Goal: Task Accomplishment & Management: Complete application form

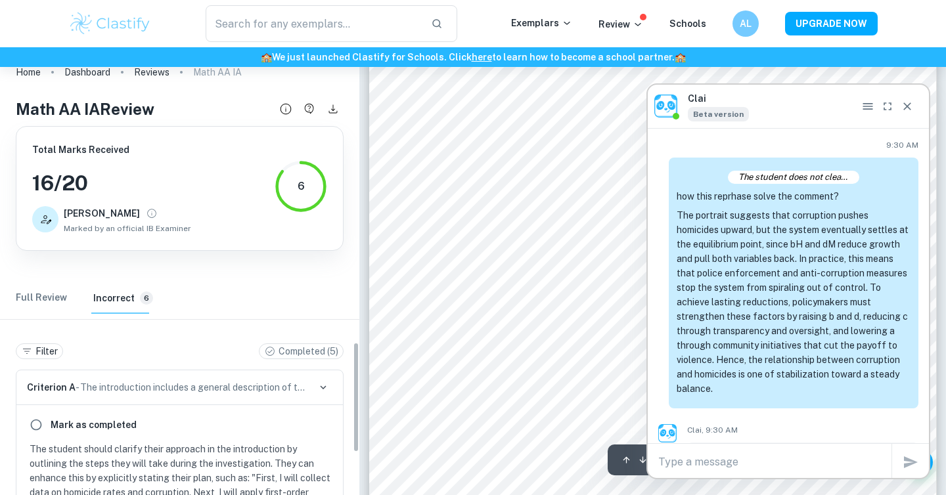
scroll to position [4571, 0]
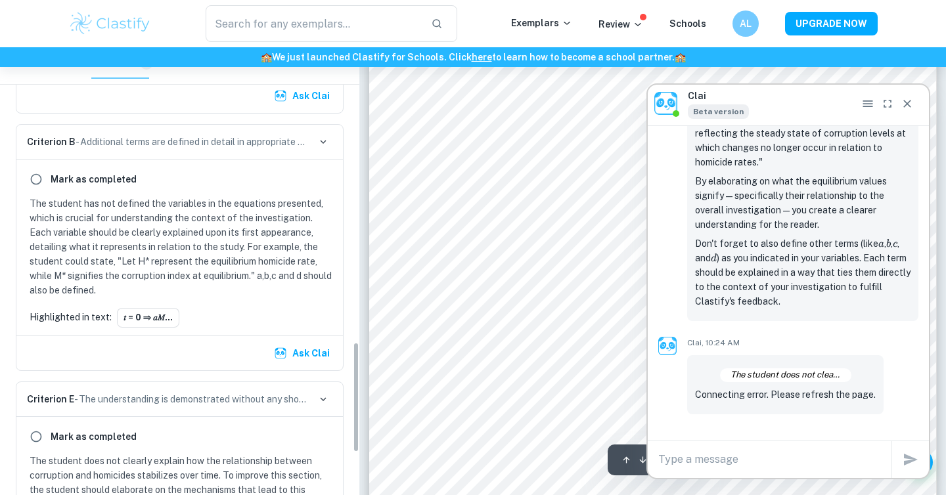
click at [918, 106] on div "Clai Beta version" at bounding box center [788, 103] width 281 height 43
click at [222, 193] on div "[PERSON_NAME] as completed The student has not defined the variables in the equ…" at bounding box center [179, 248] width 326 height 176
click at [171, 326] on button "𝑡 = 0 ⇒ 𝑎𝑀..." at bounding box center [148, 318] width 62 height 20
click at [918, 112] on div "Clai Beta version" at bounding box center [788, 103] width 281 height 43
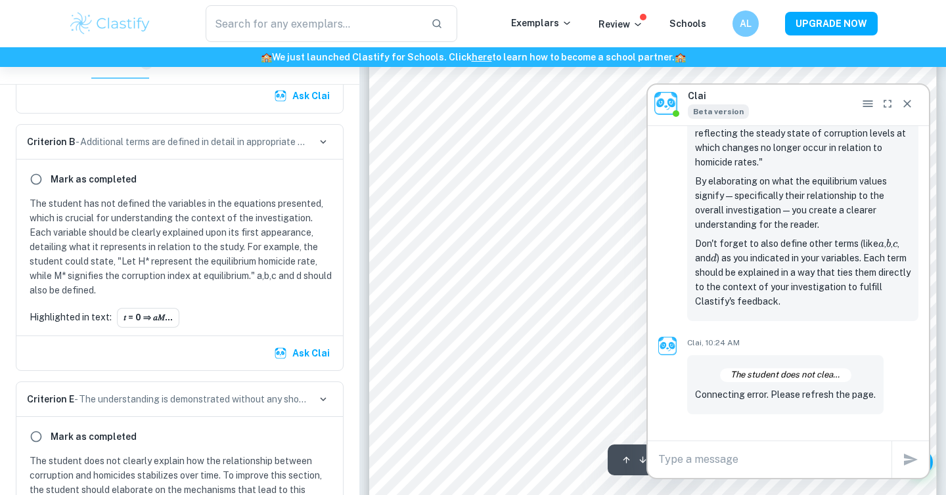
click at [906, 107] on icon "Close" at bounding box center [907, 103] width 13 height 13
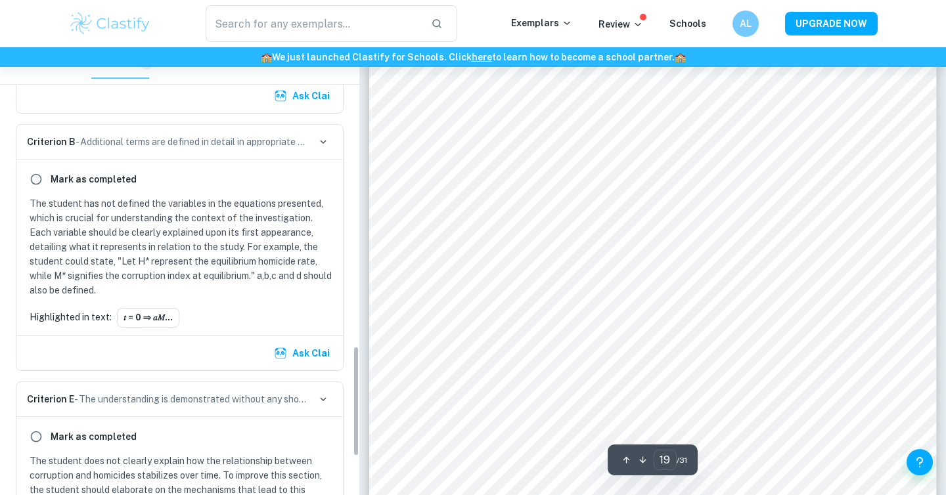
scroll to position [1208, 0]
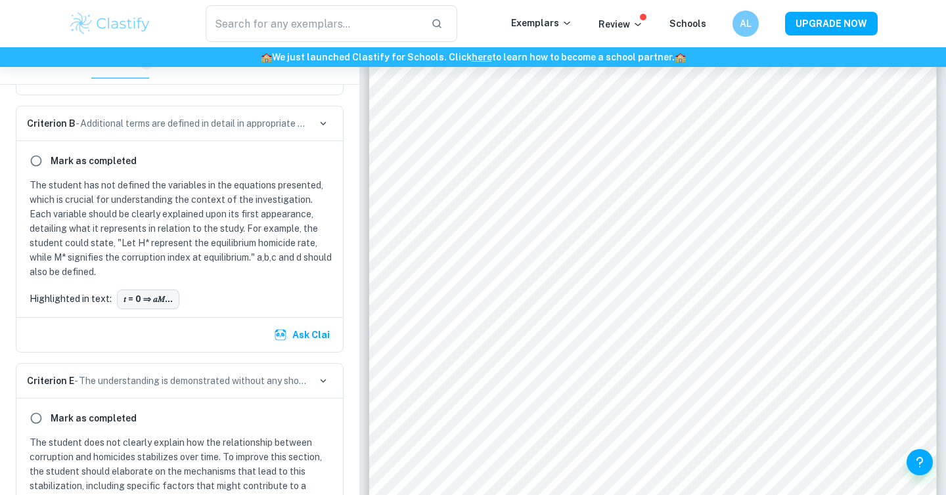
click at [125, 295] on button "𝑡 = 0 ⇒ 𝑎𝑀..." at bounding box center [148, 300] width 62 height 20
click at [41, 158] on input "radio" at bounding box center [36, 161] width 24 height 24
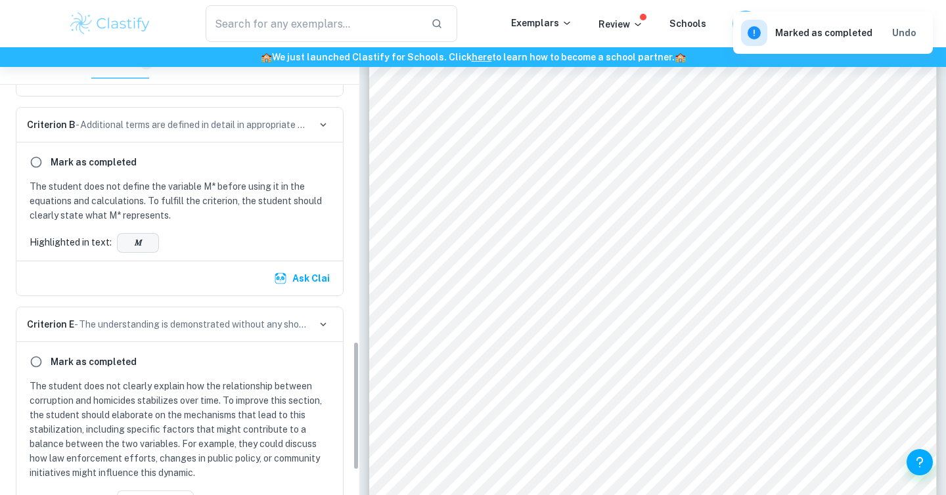
scroll to position [991, 0]
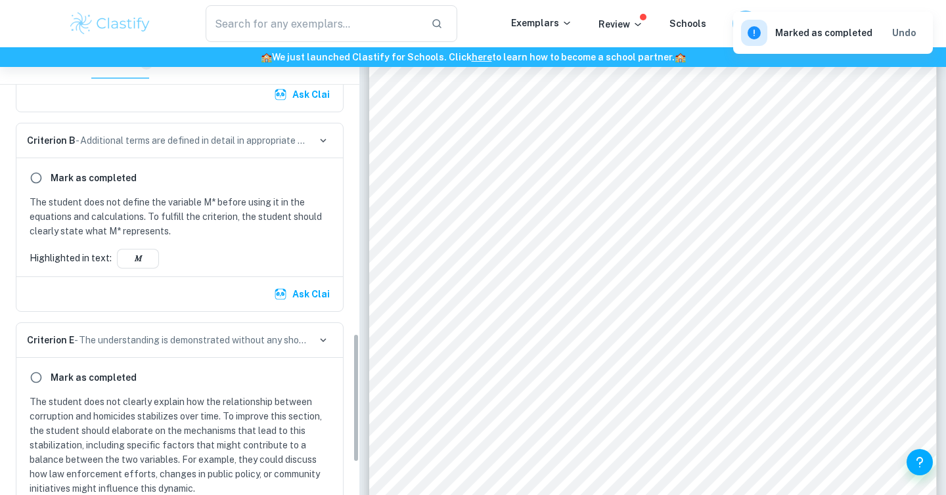
click at [143, 269] on div "[PERSON_NAME] as completed The student does not define the variable M* before u…" at bounding box center [179, 217] width 326 height 118
click at [140, 260] on button "𝑀" at bounding box center [138, 259] width 42 height 20
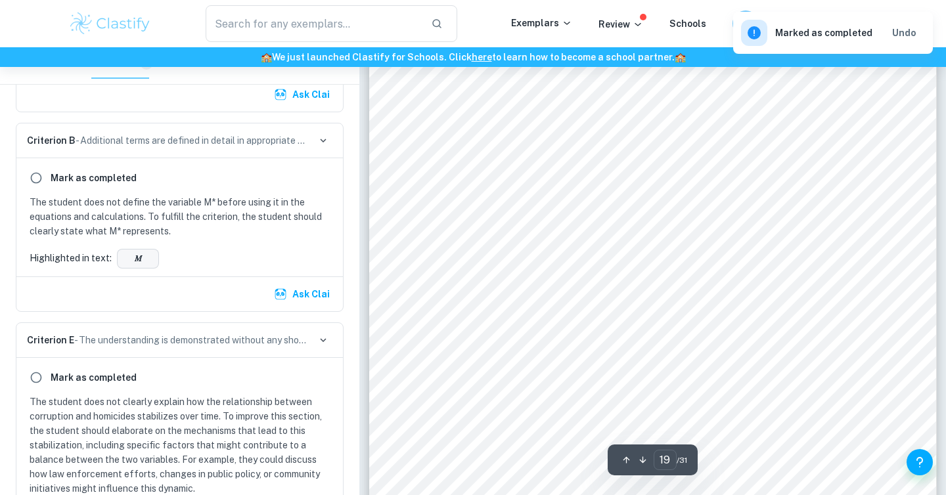
scroll to position [14696, 0]
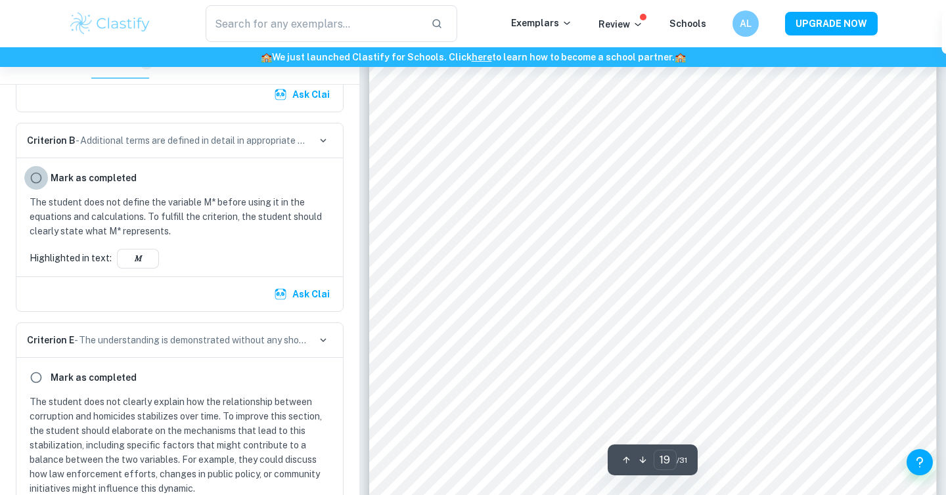
click at [43, 177] on input "radio" at bounding box center [36, 178] width 24 height 24
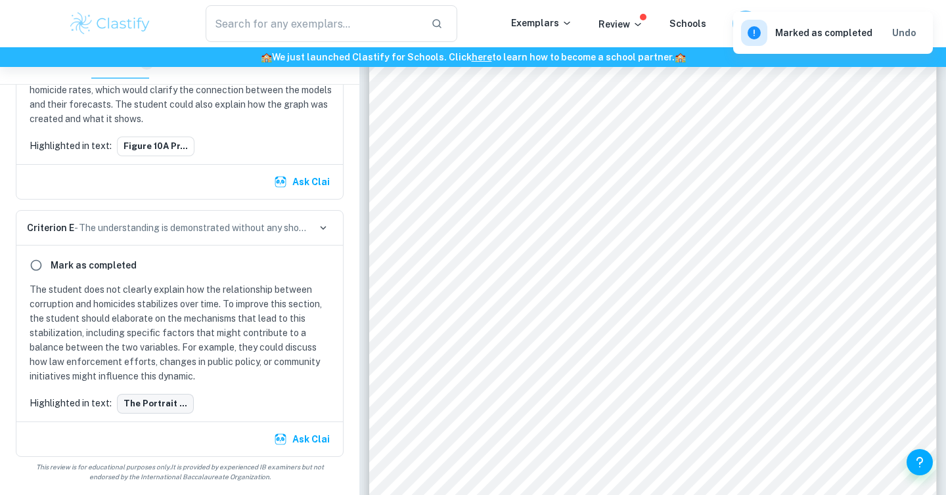
click at [134, 403] on button "The portrait ..." at bounding box center [155, 404] width 77 height 20
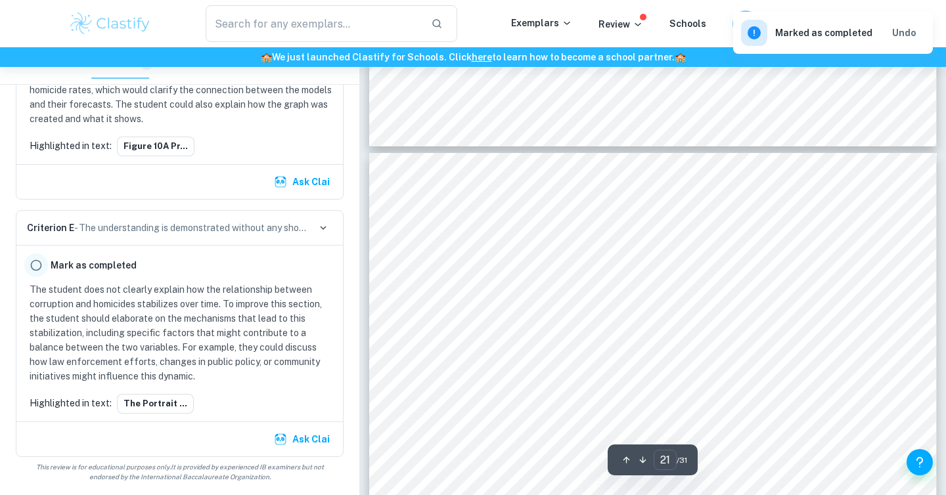
scroll to position [16114, 0]
click at [38, 261] on input "radio" at bounding box center [36, 266] width 24 height 24
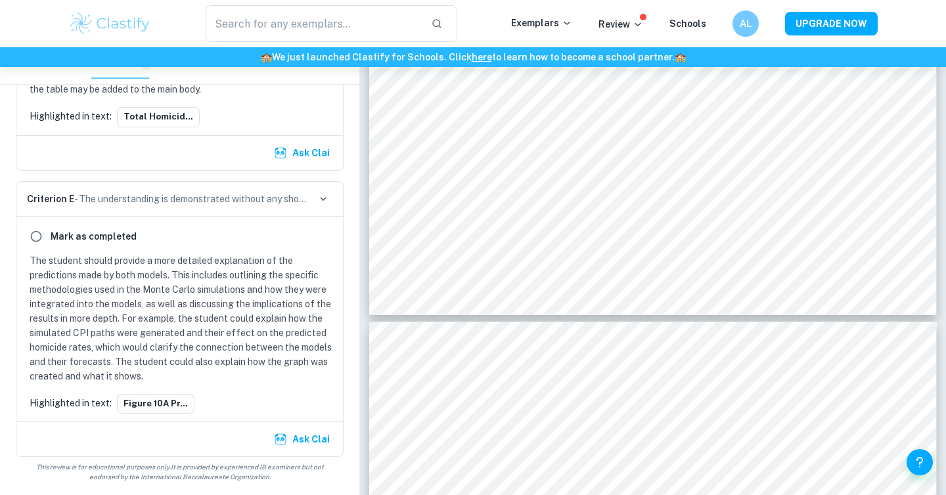
scroll to position [554, 0]
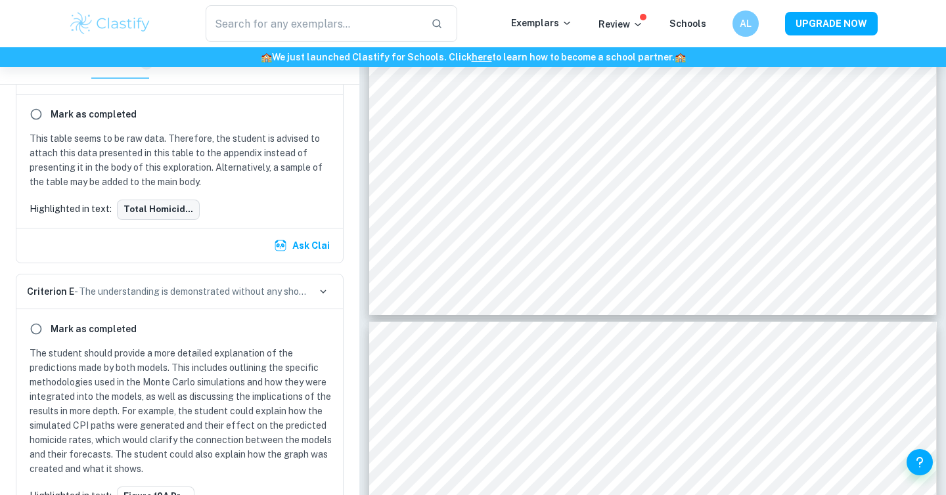
click at [176, 207] on button "Total homicid..." at bounding box center [158, 210] width 83 height 20
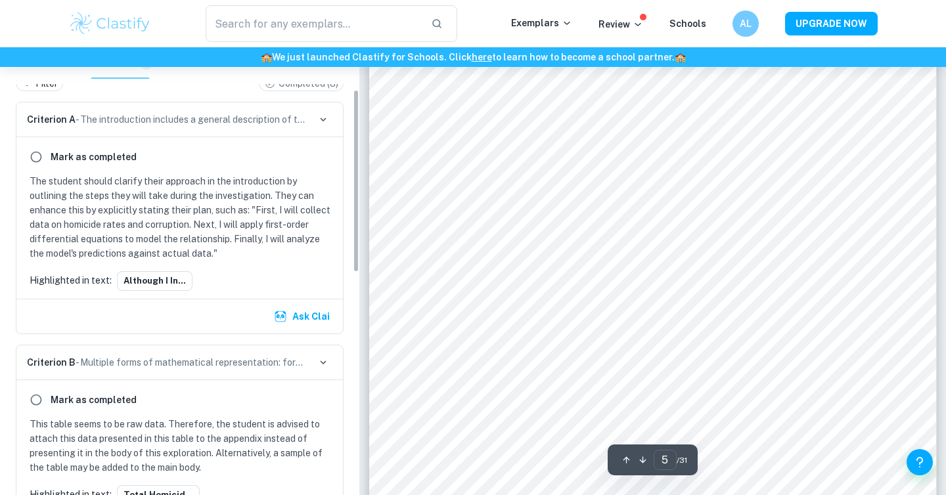
scroll to position [0, 0]
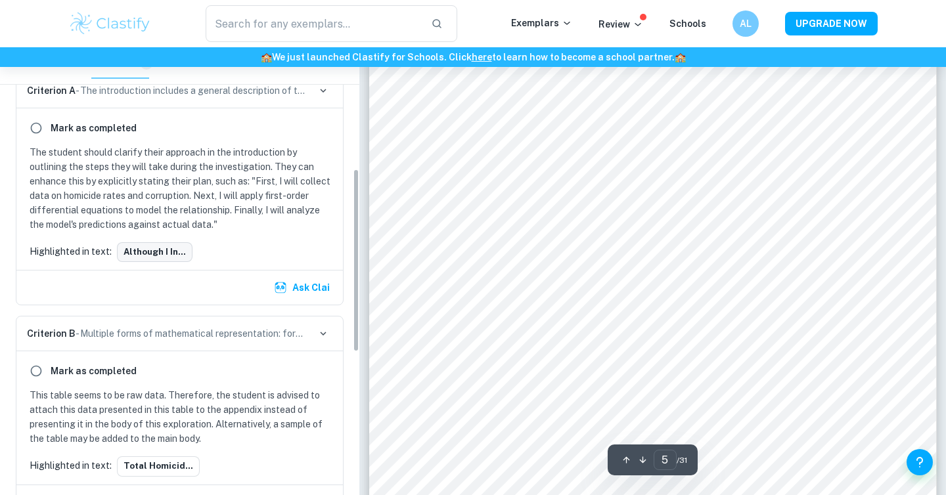
click at [166, 243] on button "Although I in..." at bounding box center [155, 252] width 76 height 20
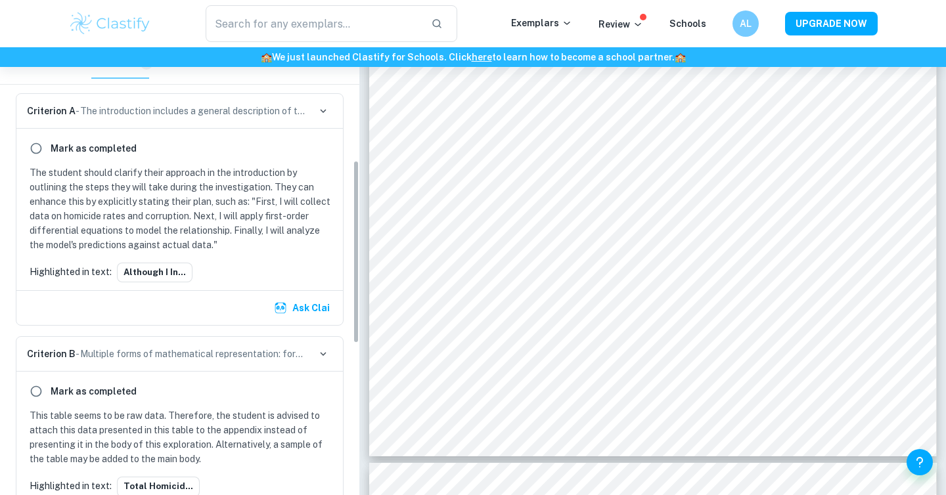
scroll to position [276, 0]
click at [33, 143] on input "radio" at bounding box center [36, 149] width 24 height 24
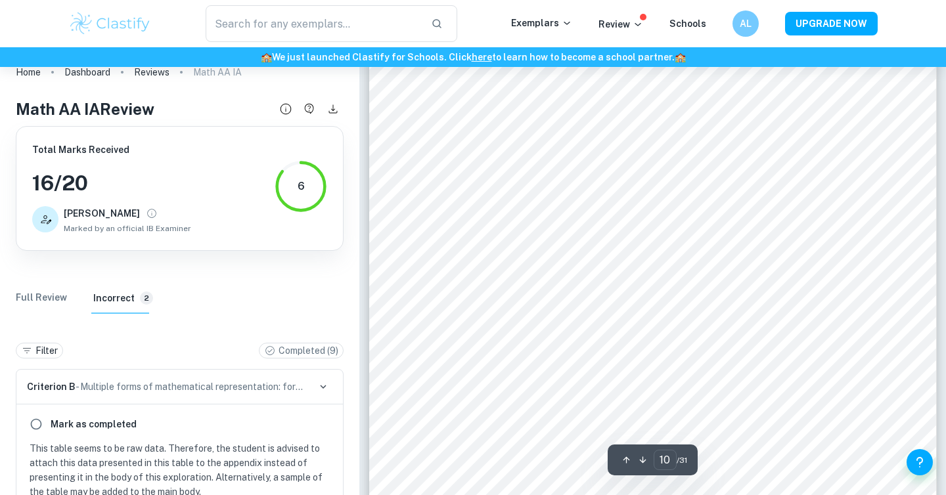
scroll to position [7654, 0]
